Goal: Information Seeking & Learning: Find specific page/section

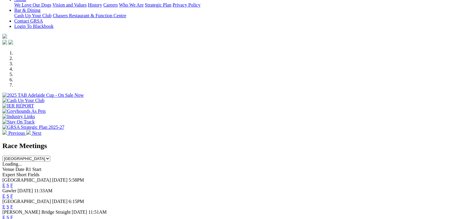
scroll to position [208, 0]
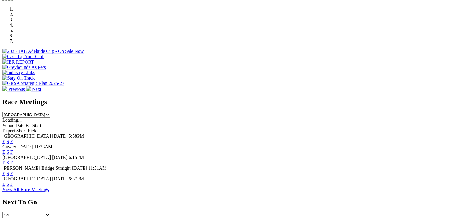
click at [5, 182] on link "E" at bounding box center [3, 184] width 3 height 5
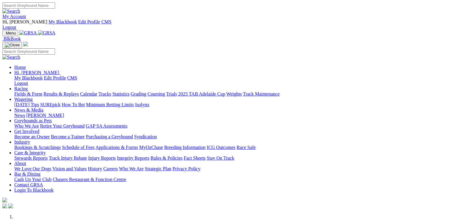
scroll to position [208, 0]
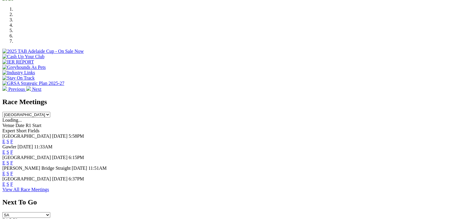
click at [13, 182] on link "F" at bounding box center [11, 184] width 3 height 5
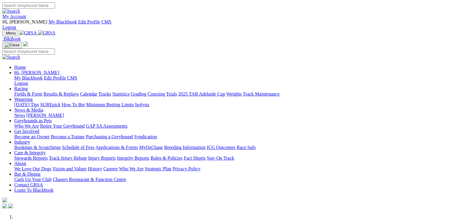
scroll to position [208, 0]
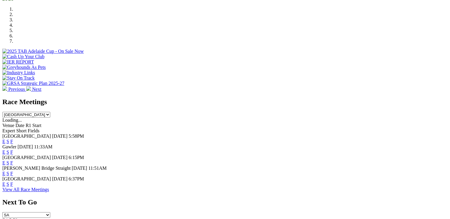
click at [13, 171] on link "F" at bounding box center [11, 173] width 3 height 5
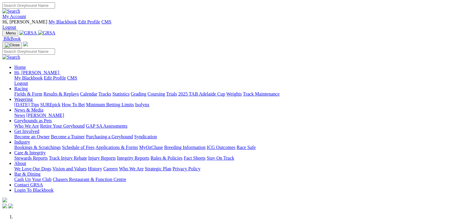
scroll to position [208, 0]
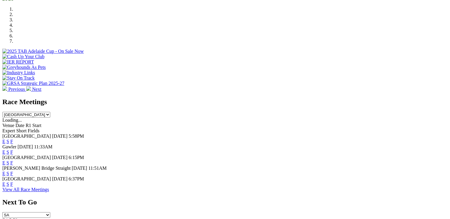
click at [13, 182] on link "F" at bounding box center [11, 184] width 3 height 5
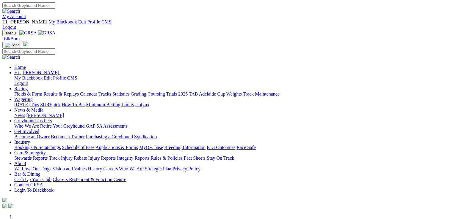
scroll to position [208, 0]
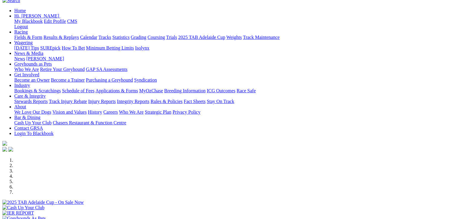
scroll to position [149, 0]
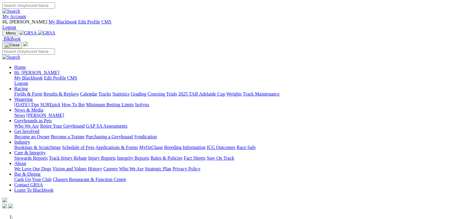
scroll to position [149, 0]
